Goal: Task Accomplishment & Management: Manage account settings

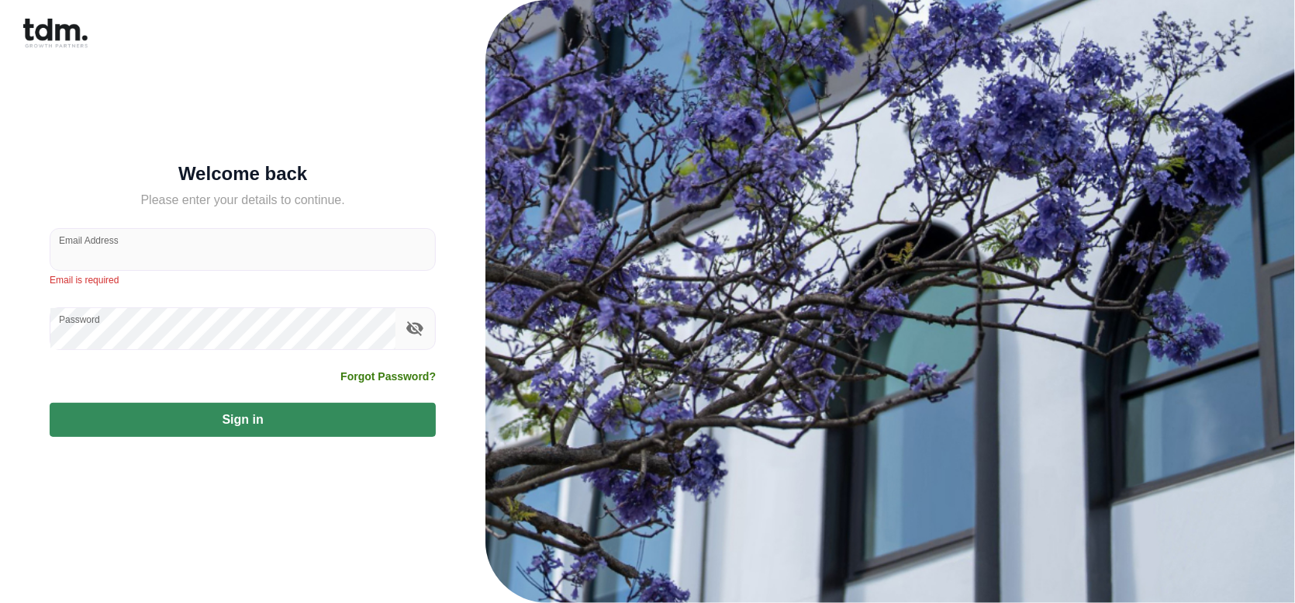
click at [116, 250] on div "Email Address" at bounding box center [243, 249] width 386 height 43
click at [140, 252] on input "Email Address" at bounding box center [242, 249] width 385 height 41
type input "**********"
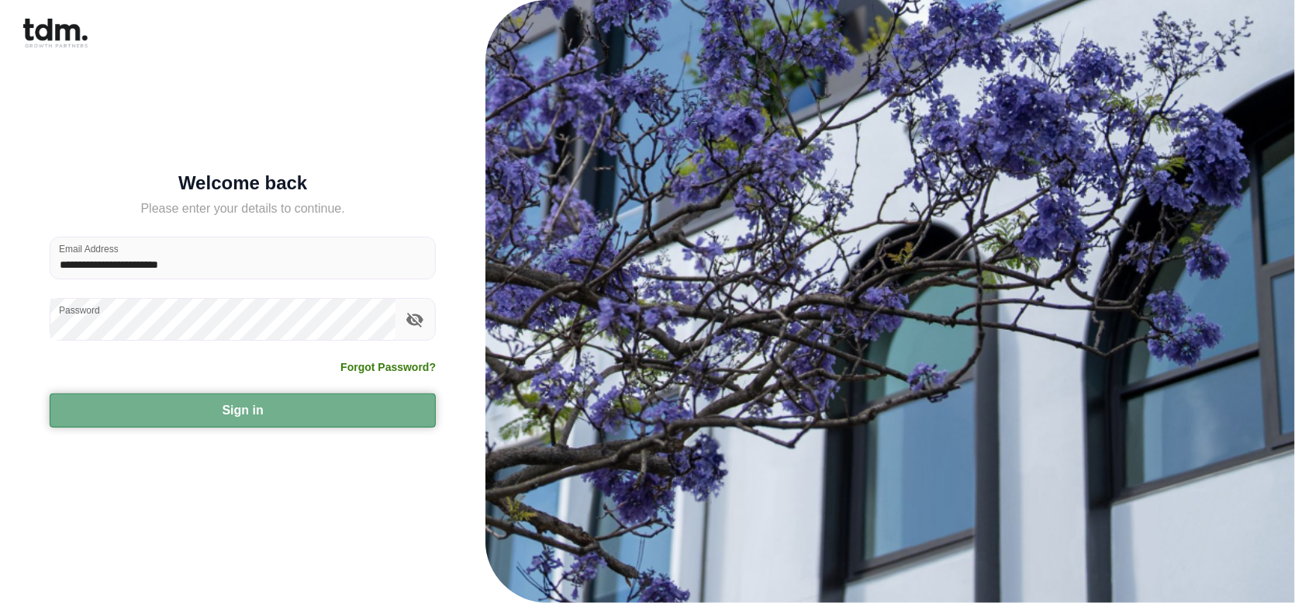
click at [295, 406] on button "Sign in" at bounding box center [243, 410] width 386 height 34
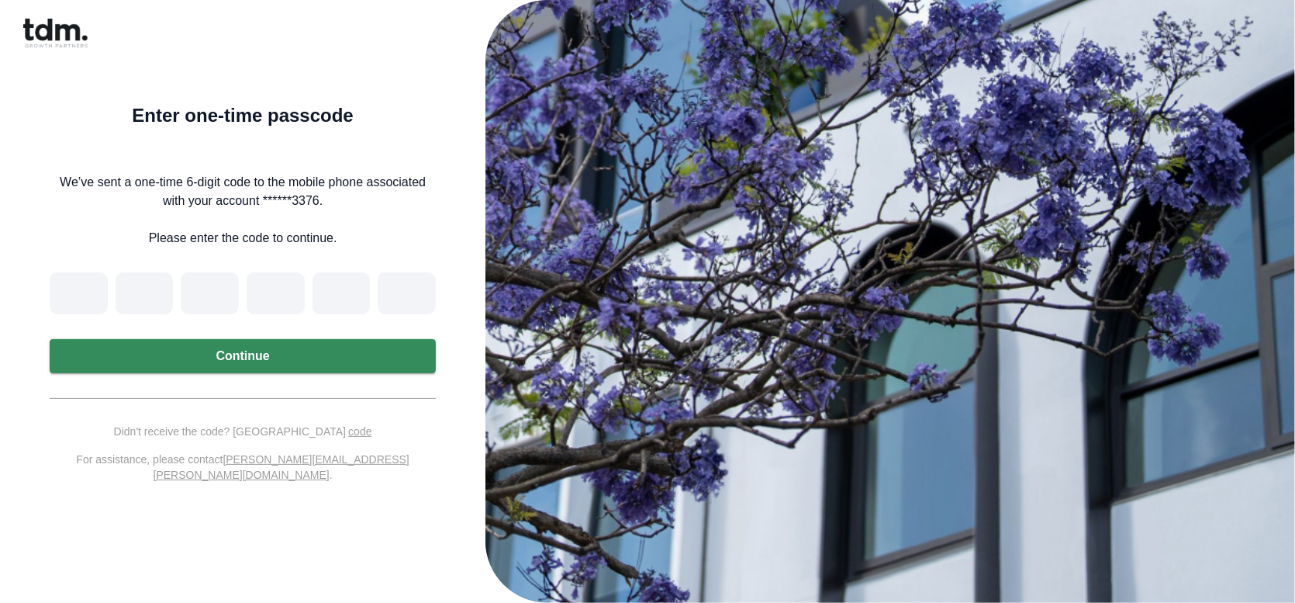
click at [92, 298] on input "Please enter verification code. Digit 1" at bounding box center [79, 293] width 58 height 42
click at [79, 291] on input "Please enter verification code. Digit 1" at bounding box center [79, 293] width 58 height 42
type input "*"
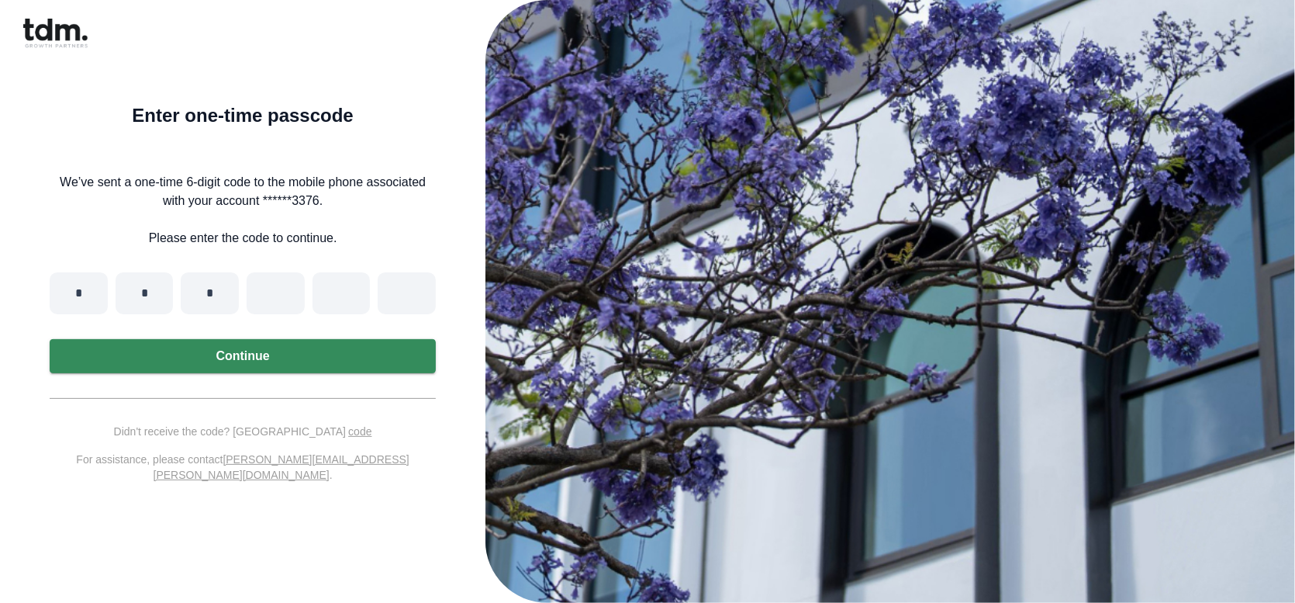
type input "*"
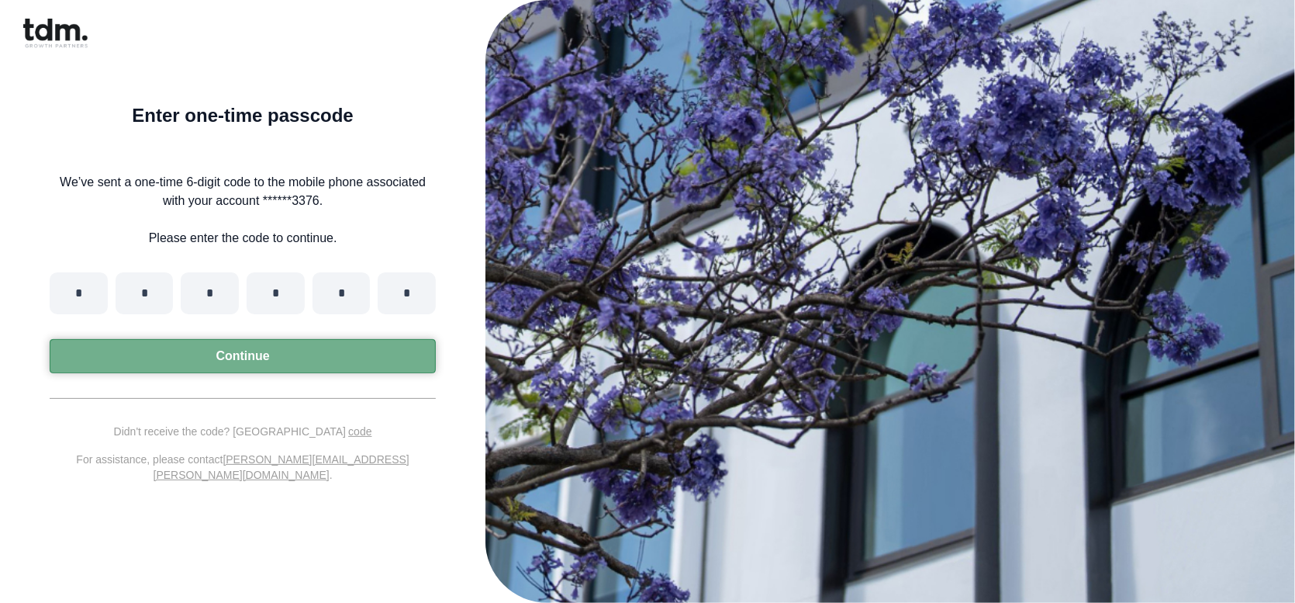
click at [203, 361] on button "Continue" at bounding box center [243, 356] width 386 height 34
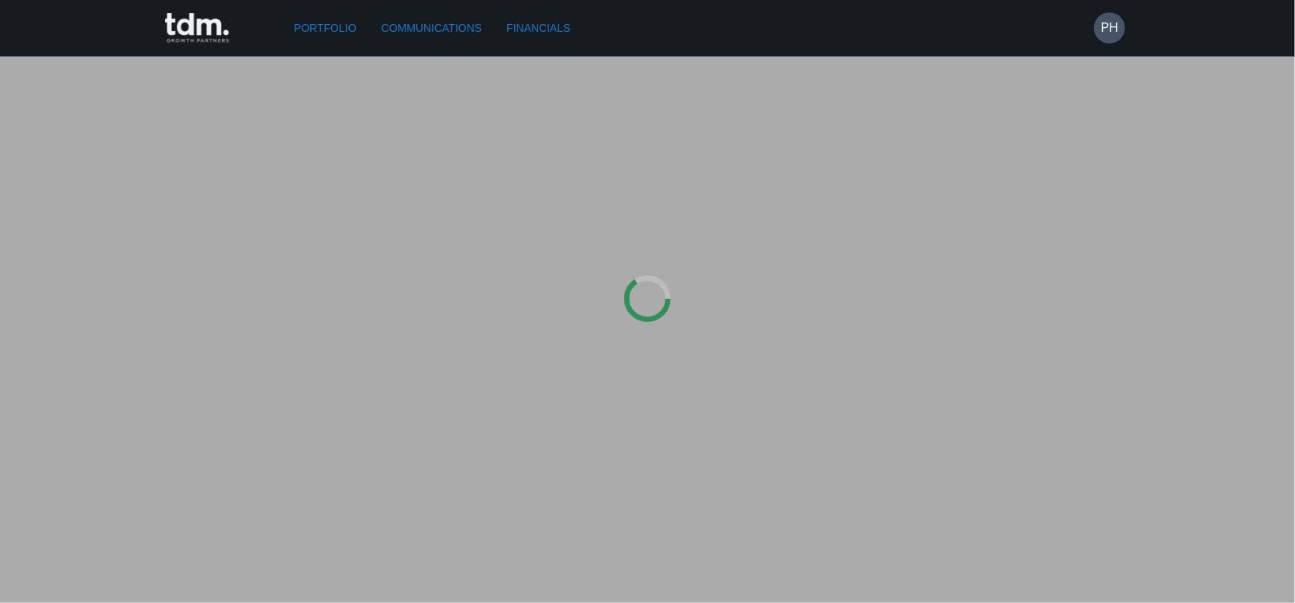
type input "**********"
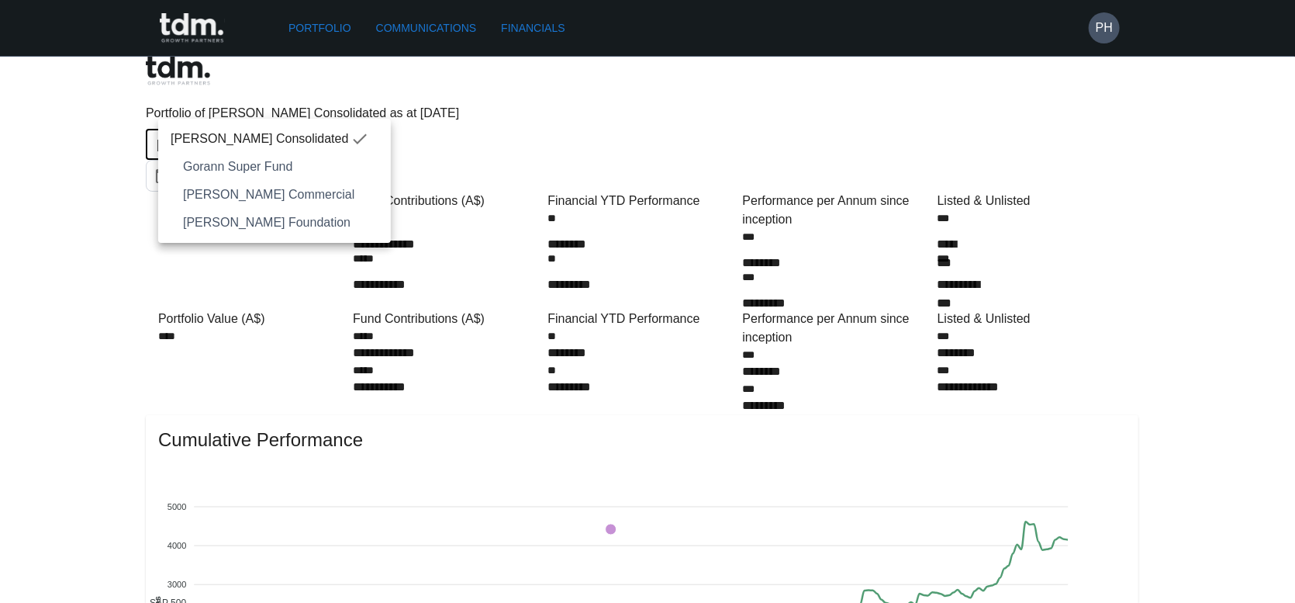
click at [279, 164] on span "Gorann Super Fund" at bounding box center [280, 166] width 195 height 19
type input "**********"
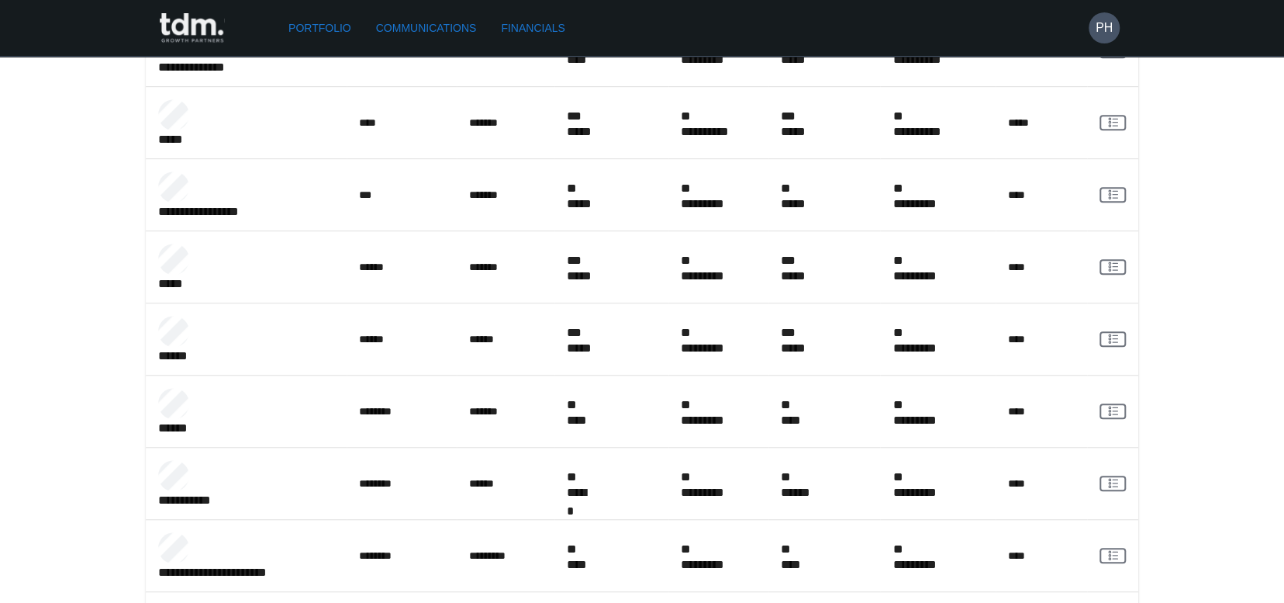
scroll to position [543, 0]
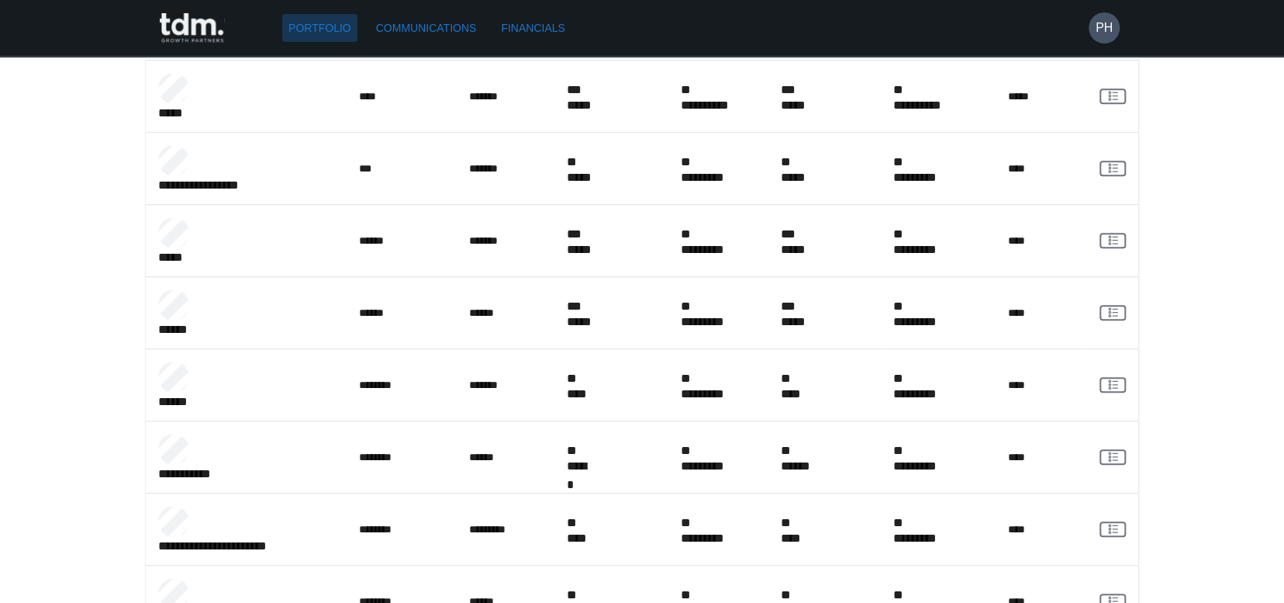
click at [309, 31] on link "Portfolio" at bounding box center [319, 28] width 75 height 29
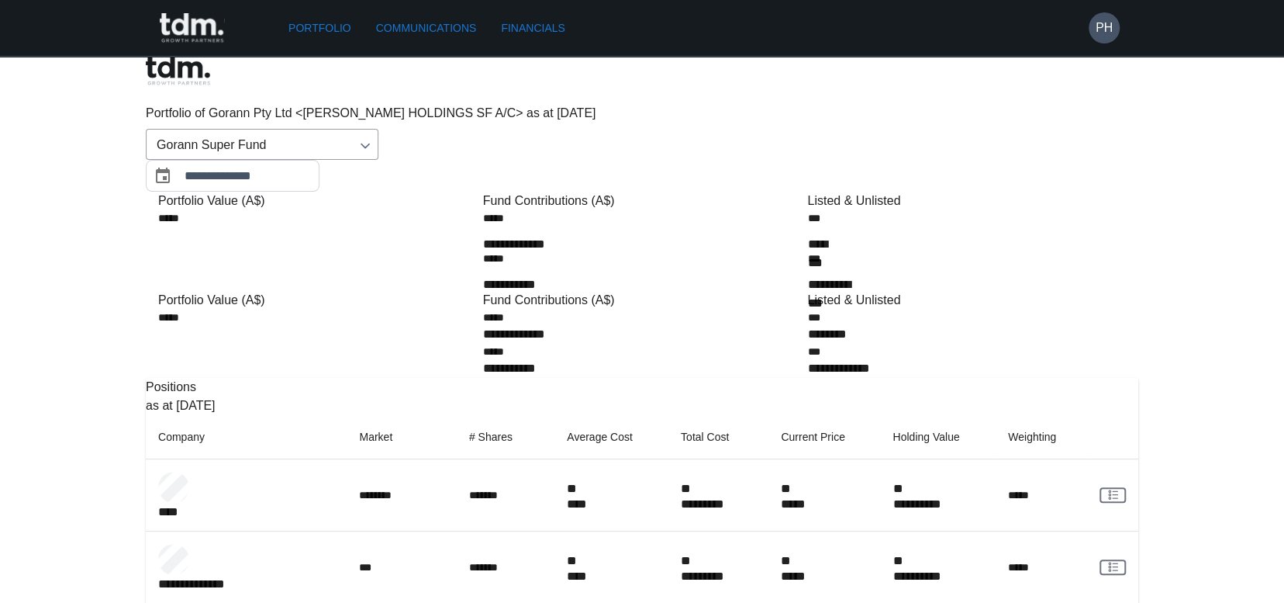
scroll to position [0, 0]
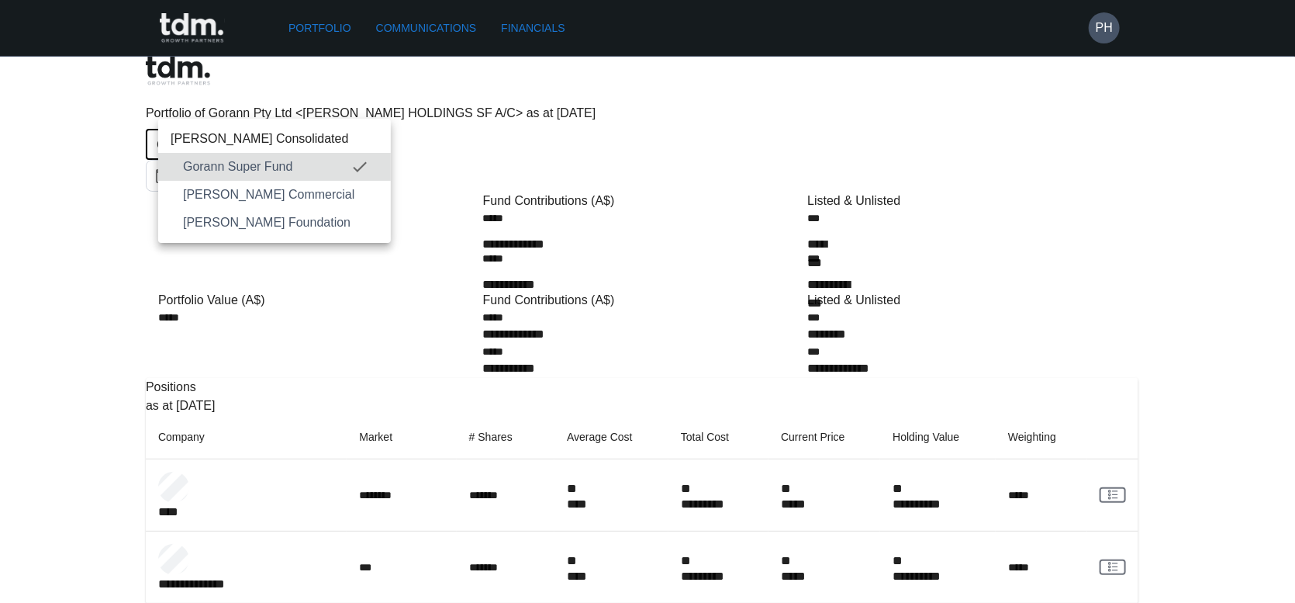
click at [279, 192] on span "[PERSON_NAME] Commercial" at bounding box center [280, 194] width 195 height 19
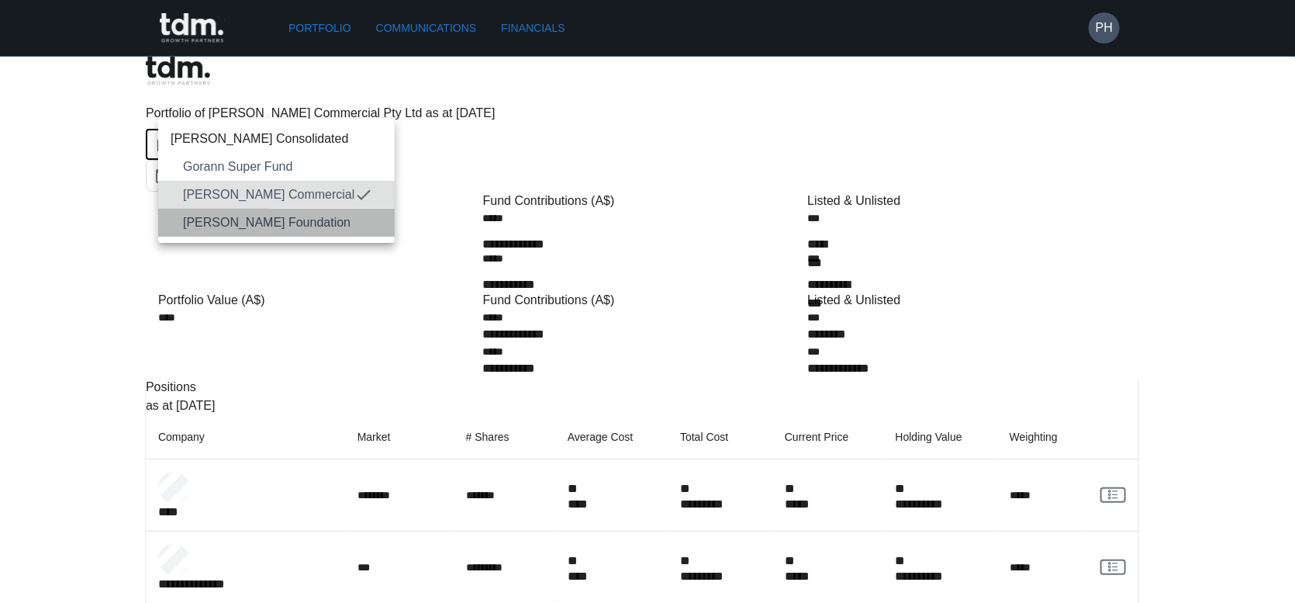
click at [304, 221] on span "[PERSON_NAME] Foundation" at bounding box center [282, 222] width 199 height 19
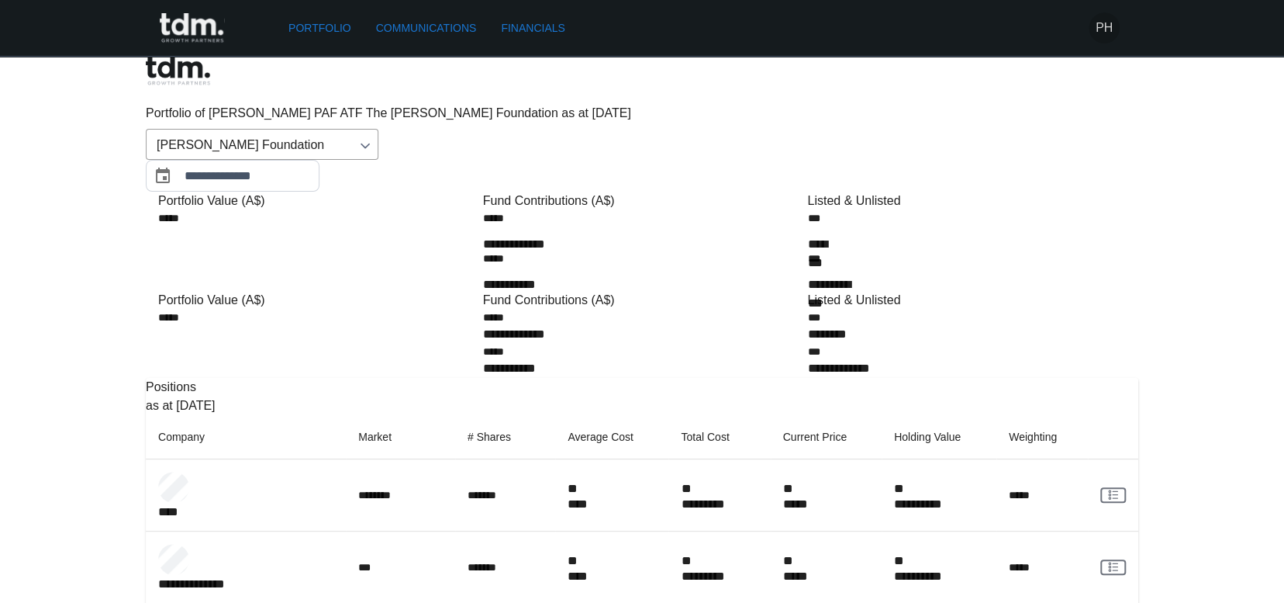
click at [1104, 29] on h6 "PH" at bounding box center [1104, 28] width 17 height 19
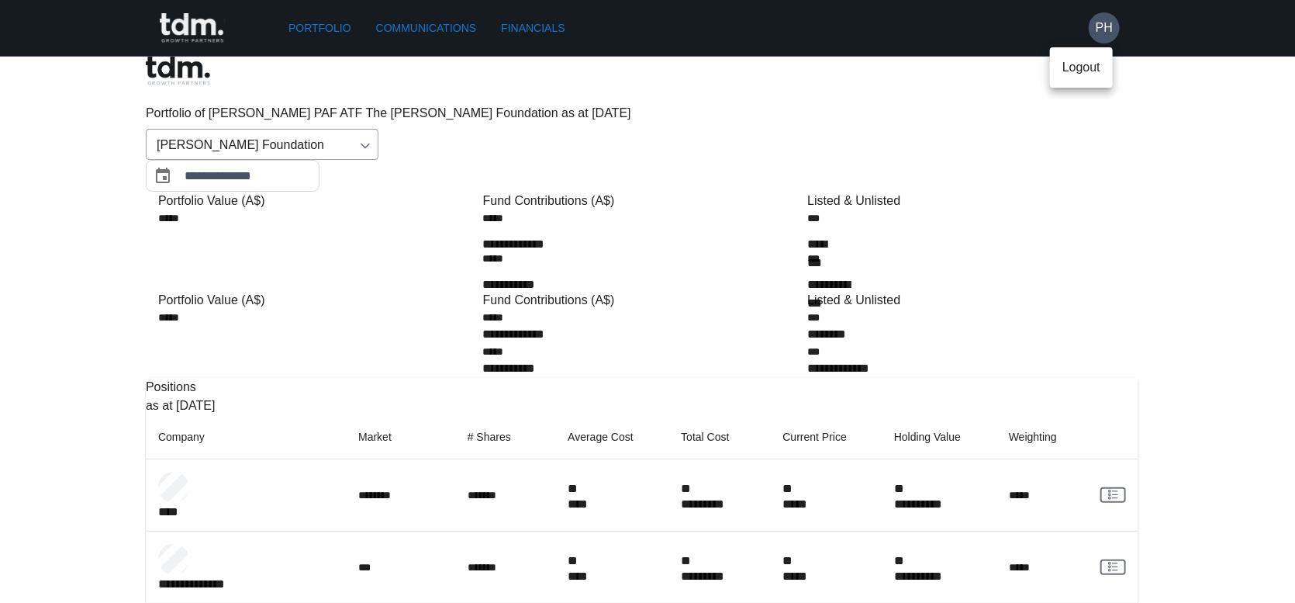
click at [375, 100] on div at bounding box center [647, 301] width 1295 height 603
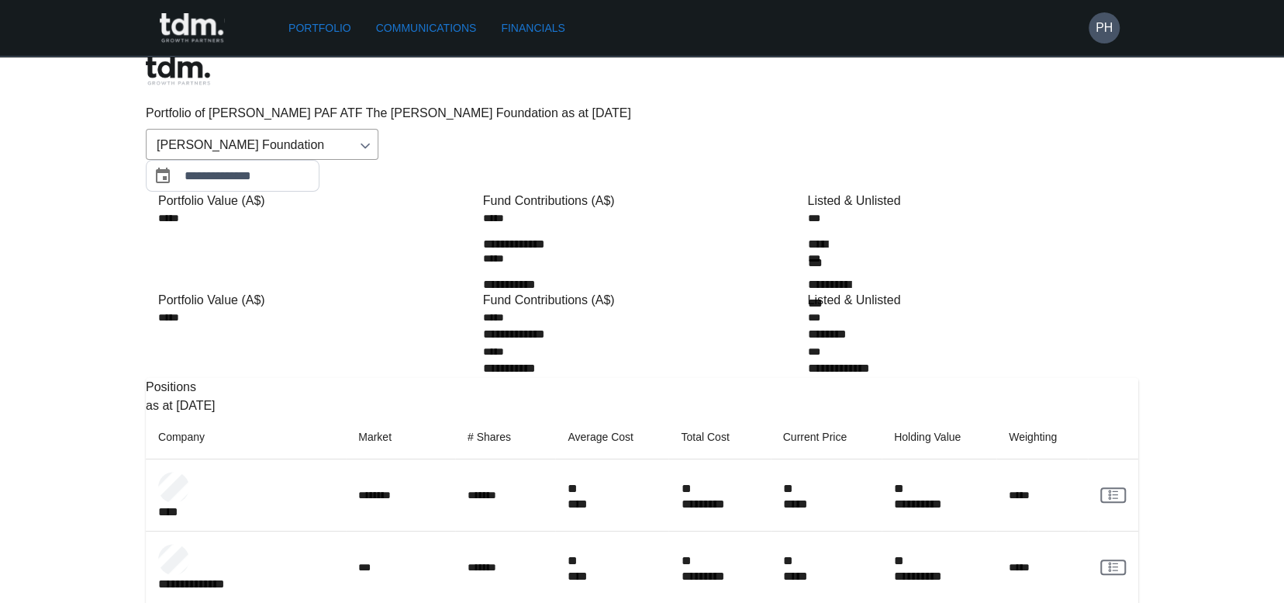
click at [322, 32] on link "Portfolio" at bounding box center [319, 28] width 75 height 29
click at [316, 29] on link "Portfolio" at bounding box center [319, 28] width 75 height 29
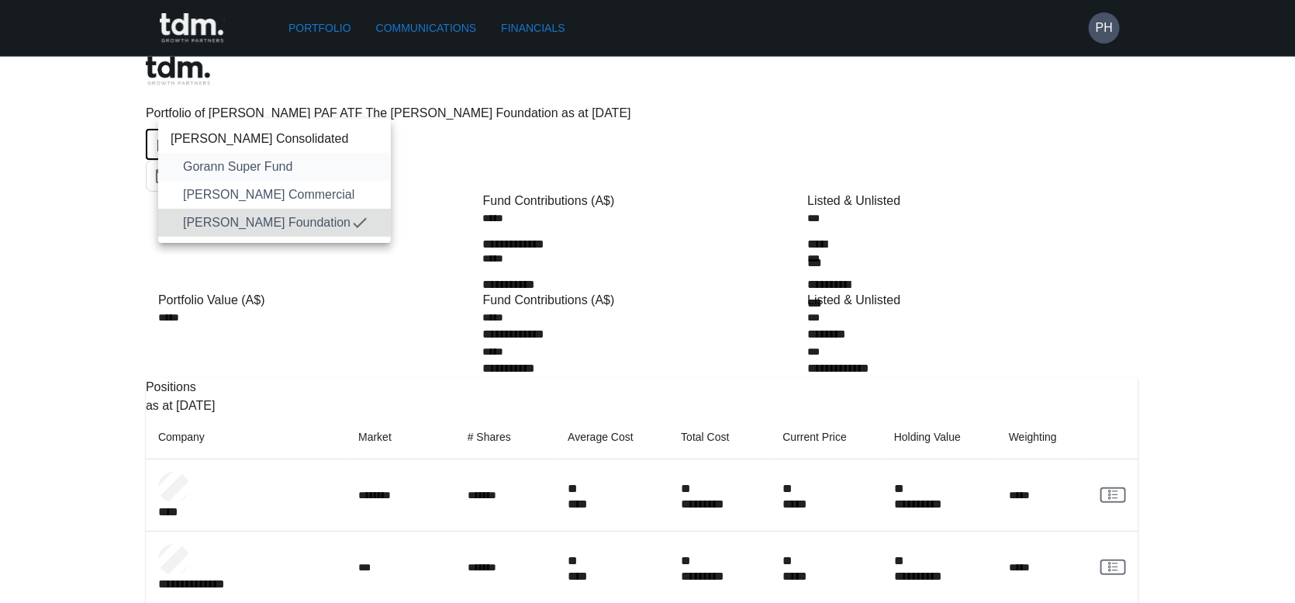
click at [281, 164] on span "Gorann Super Fund" at bounding box center [280, 166] width 195 height 19
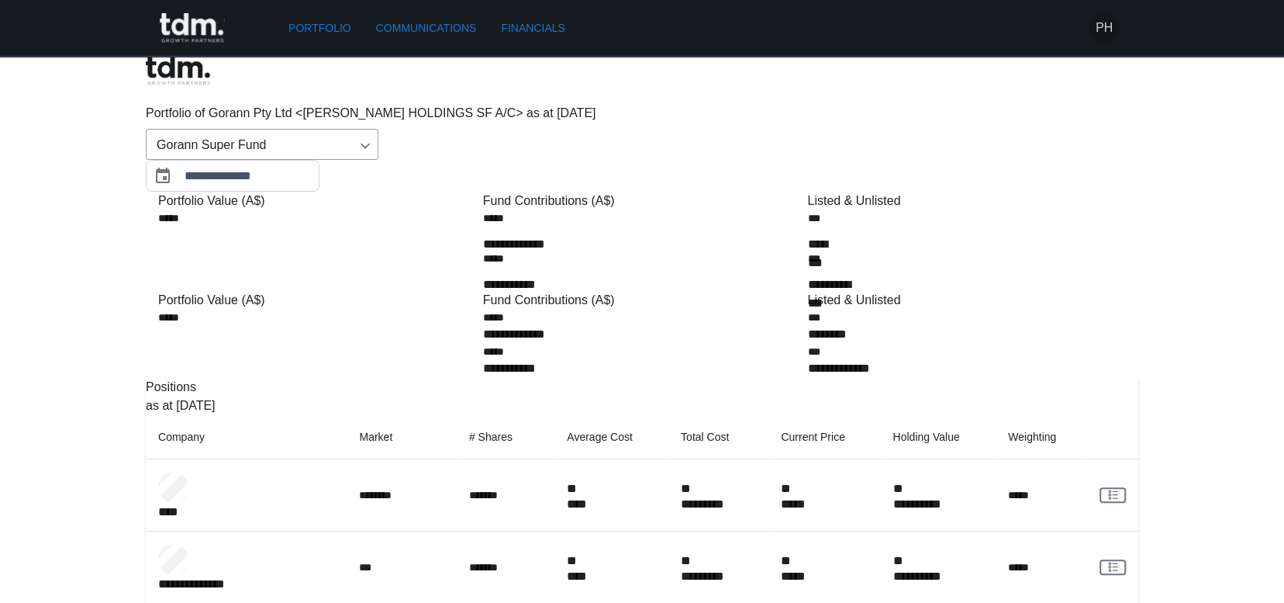
click at [1102, 29] on h6 "PH" at bounding box center [1104, 28] width 17 height 19
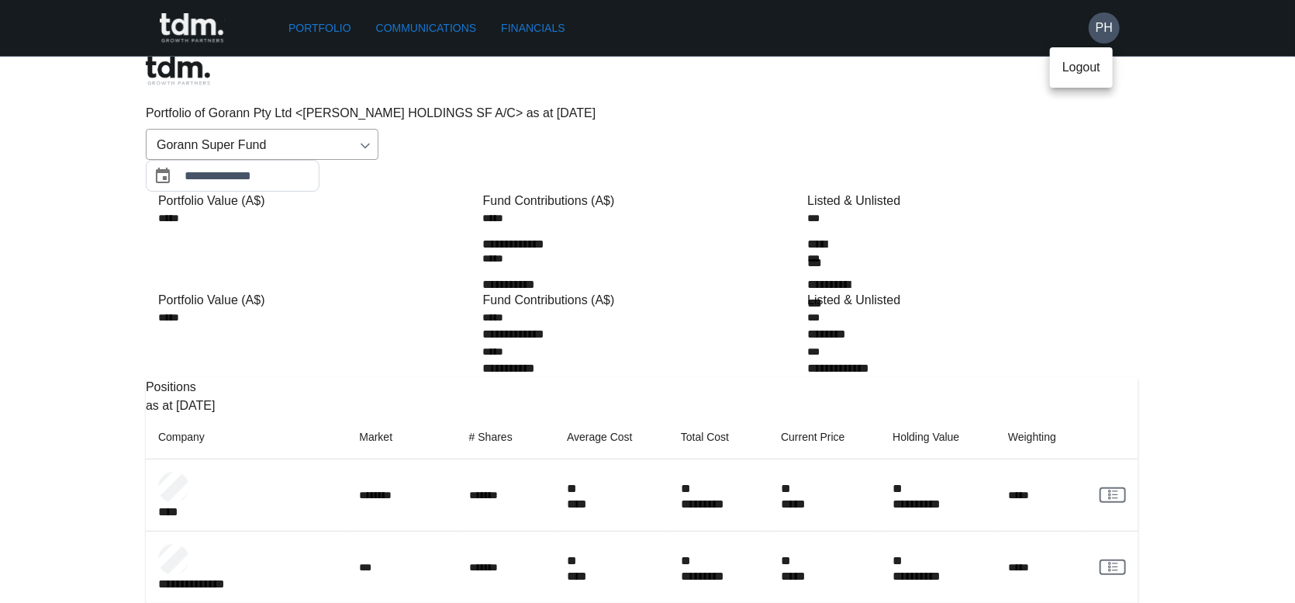
click at [1088, 64] on p "Logout" at bounding box center [1081, 67] width 38 height 19
